Goal: Check status

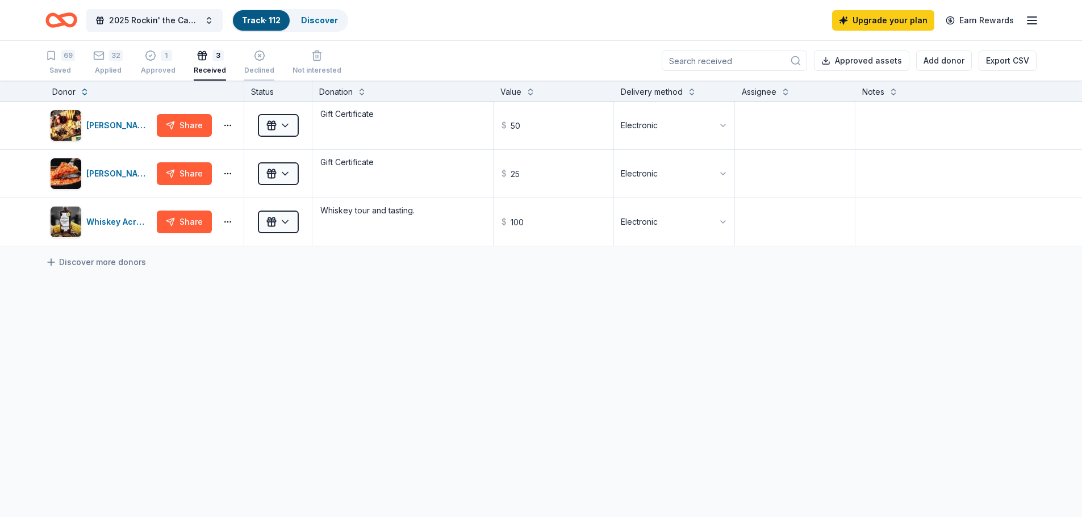
click at [255, 66] on div "Declined" at bounding box center [259, 70] width 30 height 9
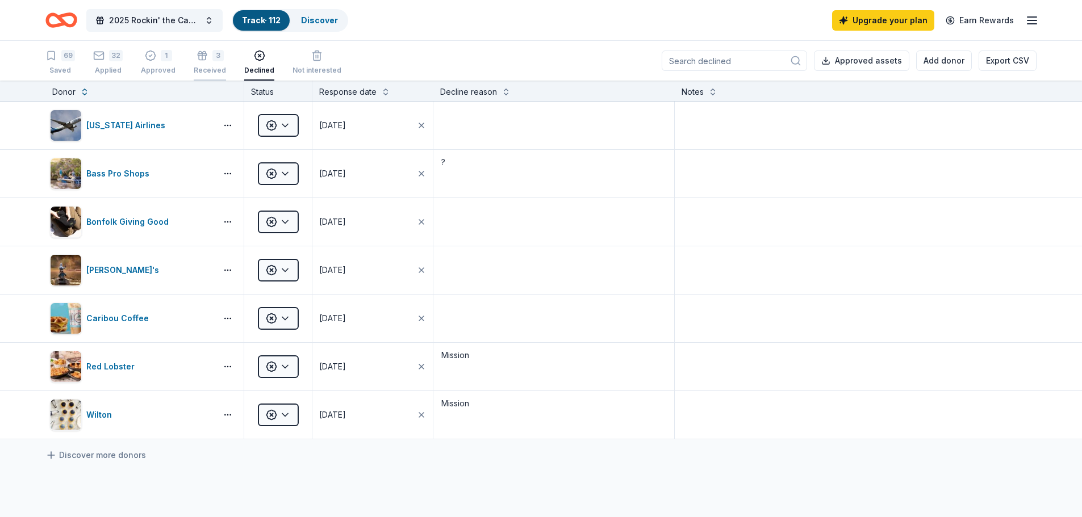
click at [199, 61] on div "3 Received" at bounding box center [210, 62] width 32 height 25
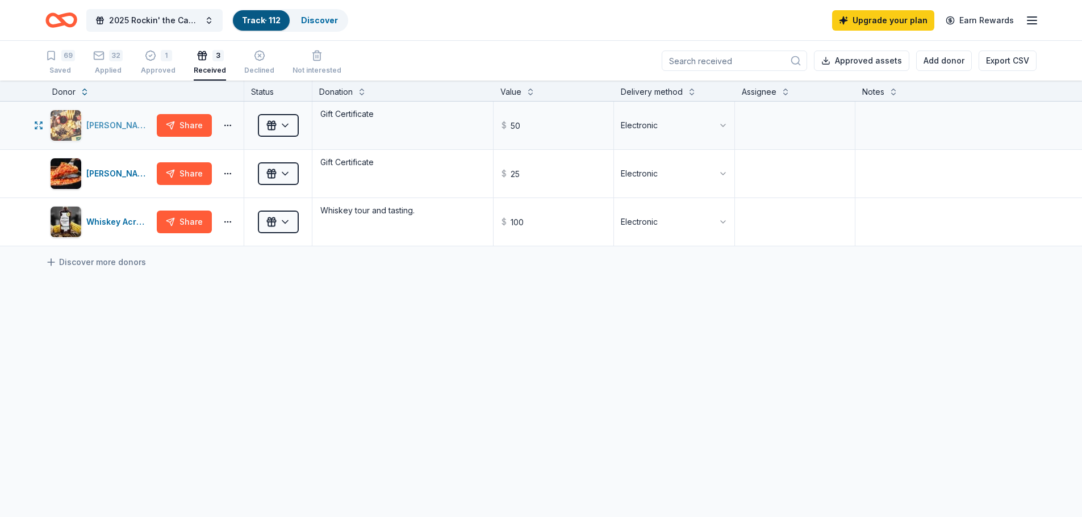
click at [67, 124] on img "button" at bounding box center [66, 125] width 31 height 31
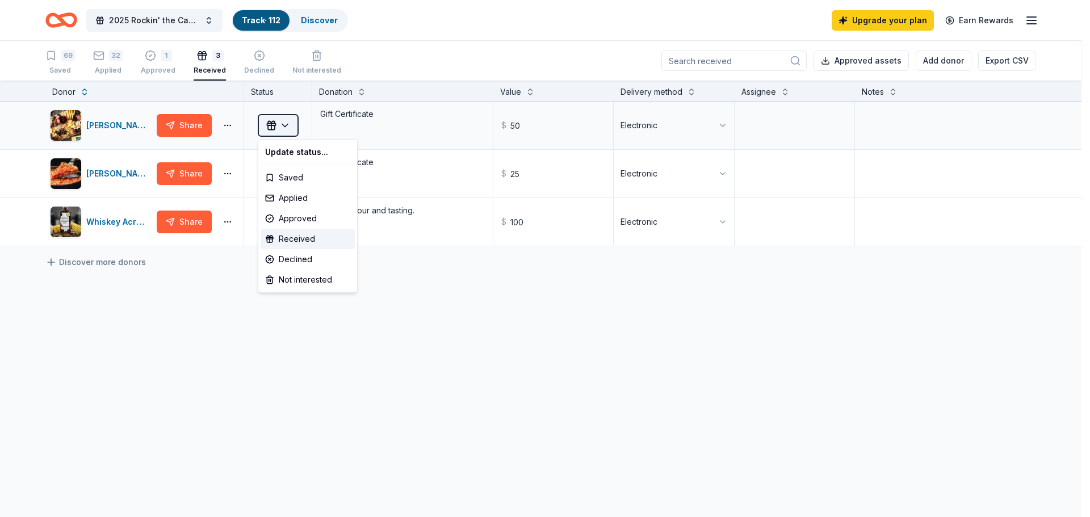
click at [284, 125] on html "2025 Rockin' the Cause for Guitars for Vets Track · 112 Discover Upgrade your p…" at bounding box center [545, 258] width 1090 height 517
click at [453, 387] on html "2025 Rockin' the Cause for Guitars for Vets Track · 112 Discover Upgrade your p…" at bounding box center [545, 258] width 1090 height 517
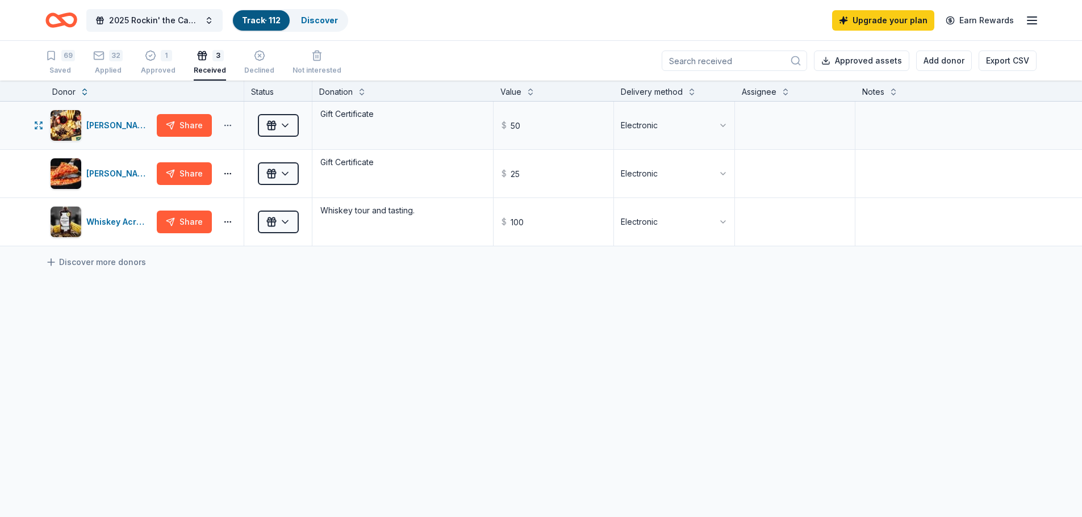
click at [224, 124] on button "button" at bounding box center [227, 125] width 23 height 9
click at [110, 127] on div "[PERSON_NAME] Food Service Store" at bounding box center [119, 126] width 66 height 14
